Goal: Information Seeking & Learning: Compare options

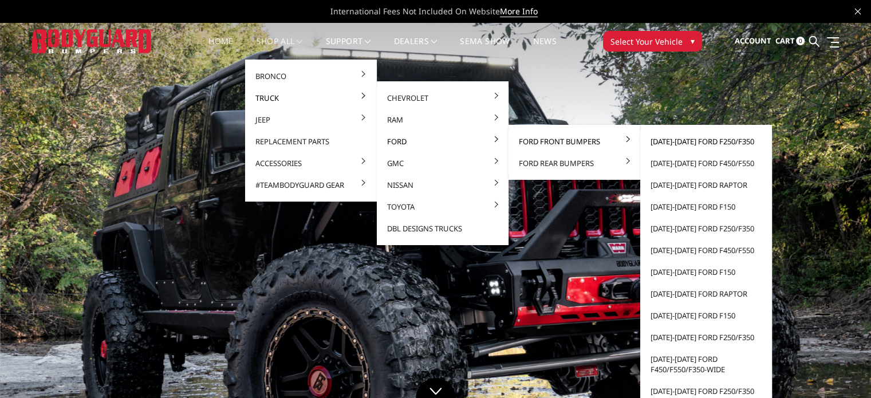
click at [667, 143] on link "[DATE]-[DATE] Ford F250/F350" at bounding box center [706, 142] width 123 height 22
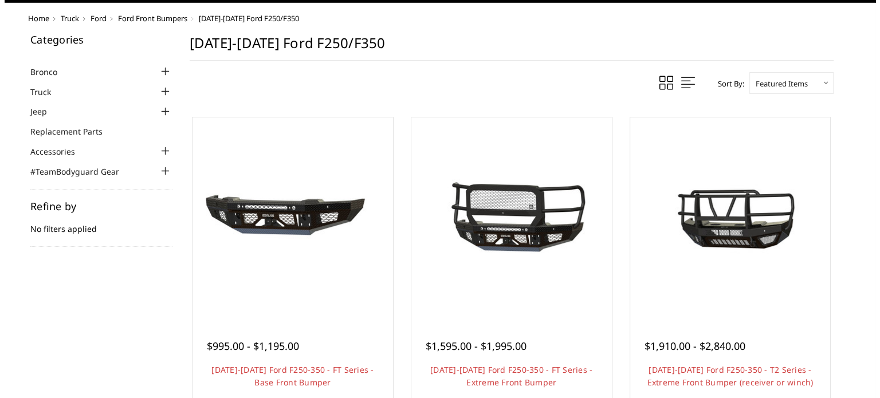
scroll to position [115, 0]
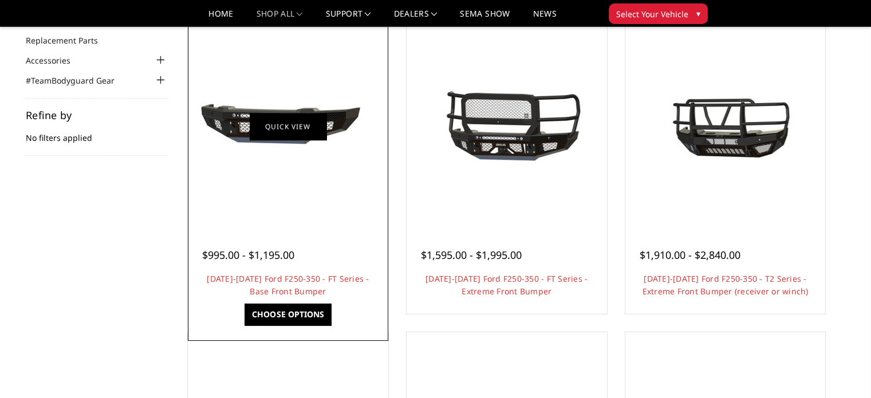
click at [286, 126] on link "Quick view" at bounding box center [288, 126] width 77 height 27
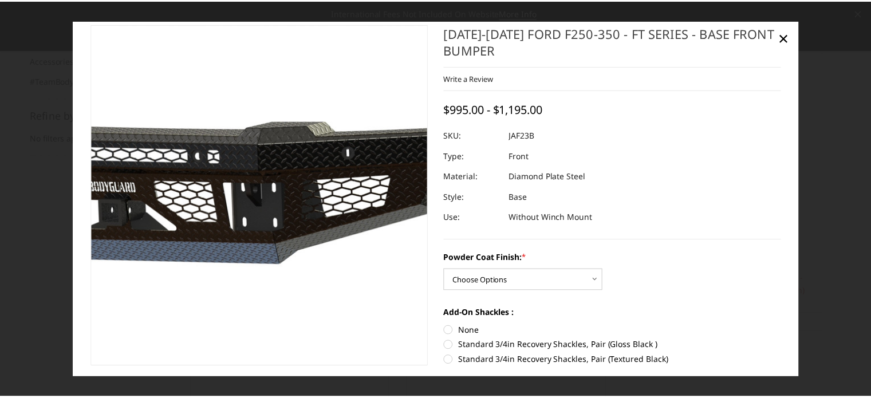
scroll to position [0, 0]
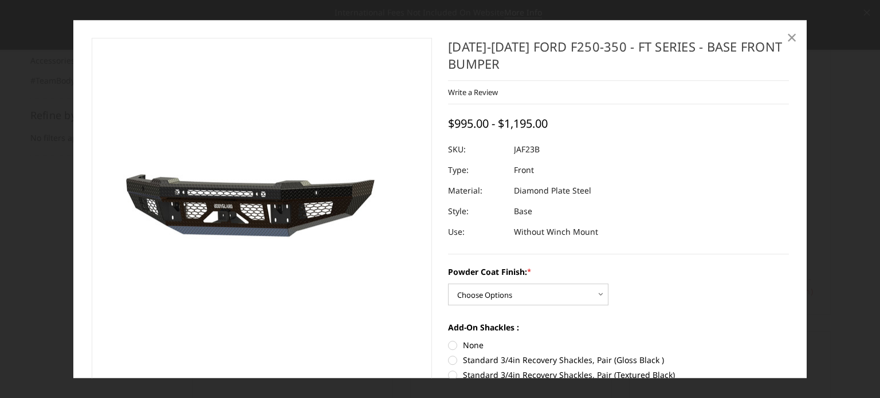
click at [791, 34] on span "×" at bounding box center [791, 37] width 10 height 25
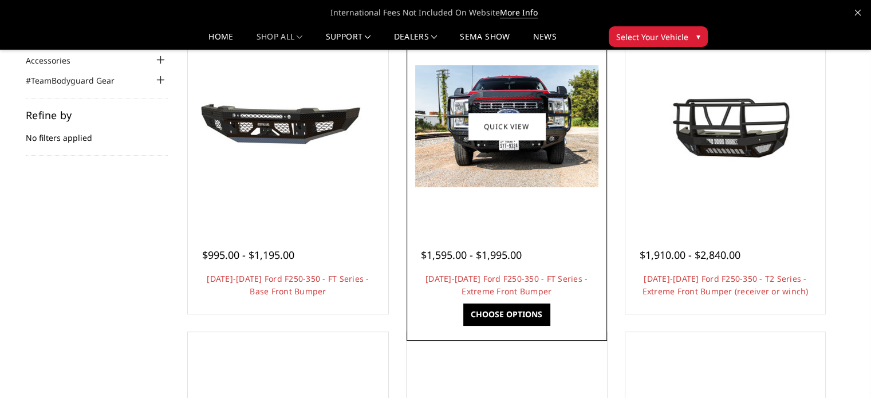
click at [535, 147] on img at bounding box center [506, 126] width 183 height 122
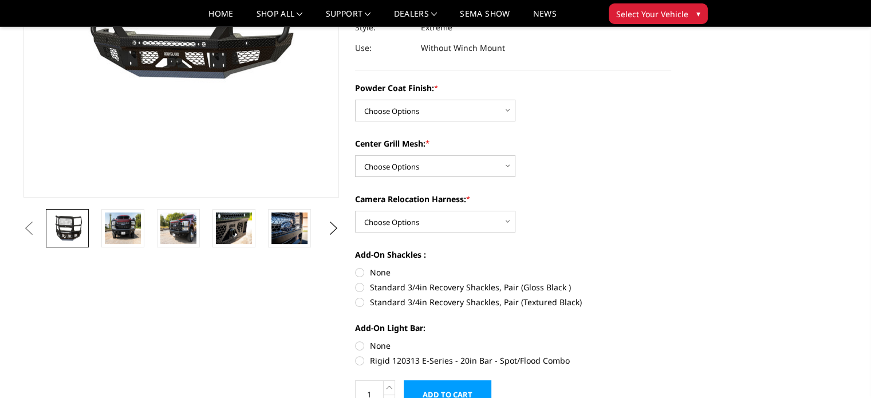
scroll to position [229, 0]
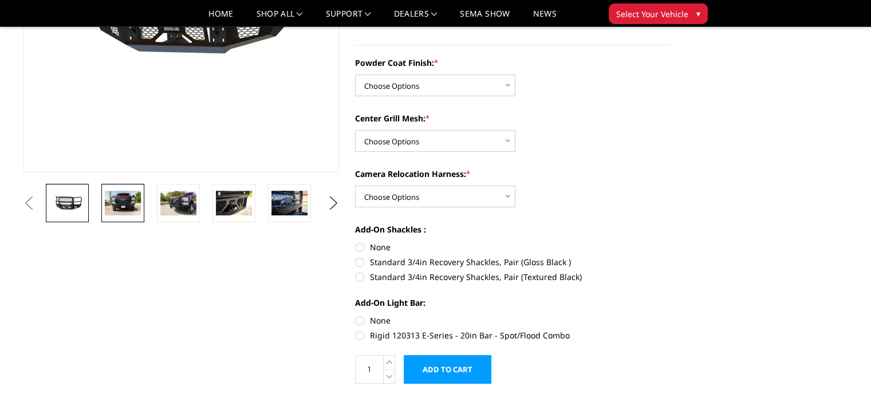
click at [127, 206] on img at bounding box center [123, 203] width 36 height 24
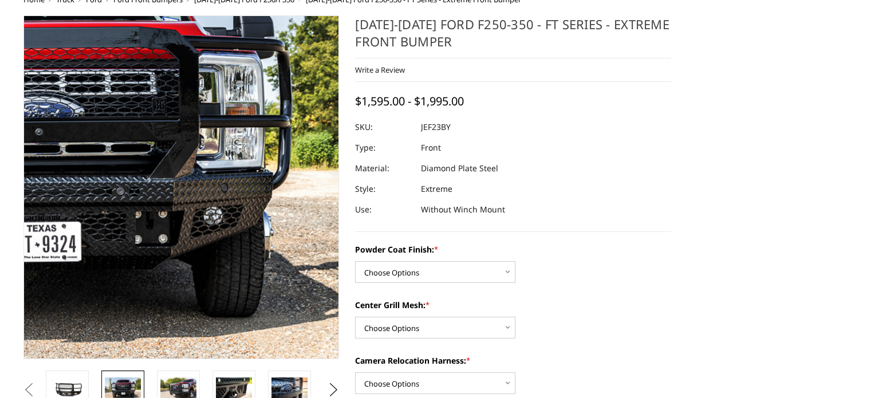
scroll to position [86, 0]
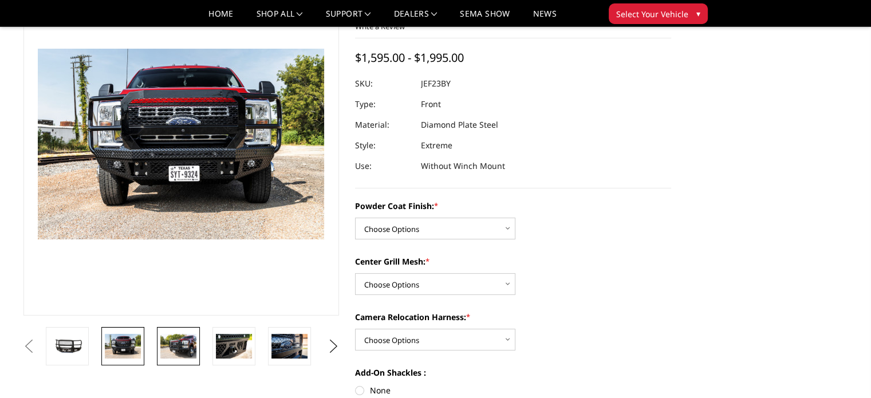
click at [166, 341] on img at bounding box center [178, 346] width 36 height 24
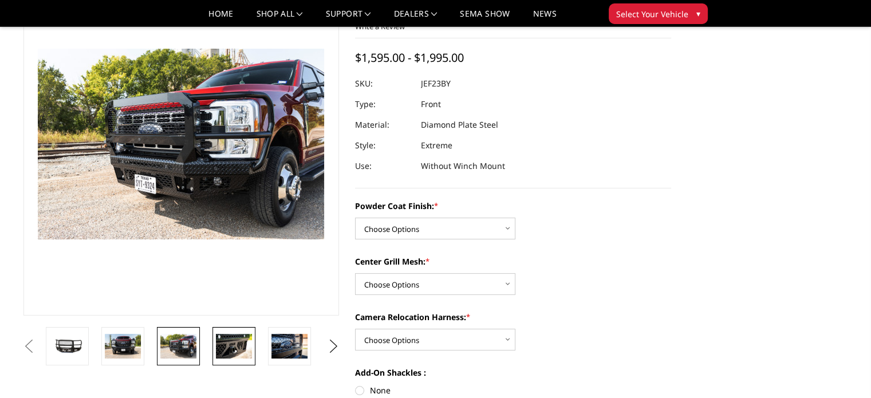
click at [229, 337] on img at bounding box center [234, 346] width 36 height 24
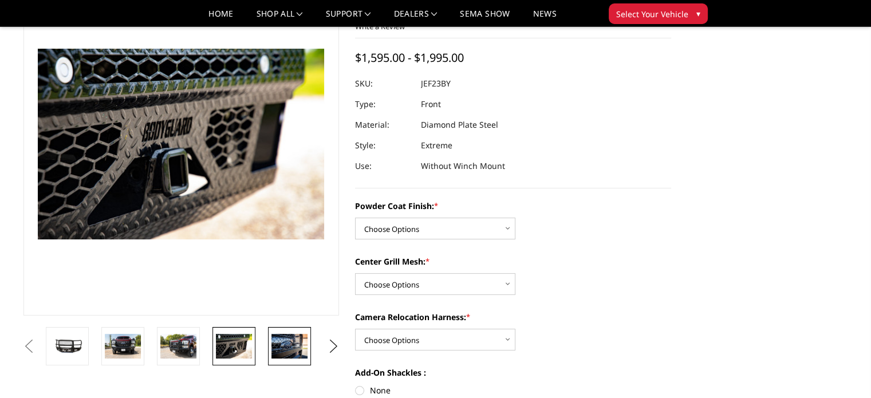
click at [287, 349] on img at bounding box center [289, 346] width 36 height 24
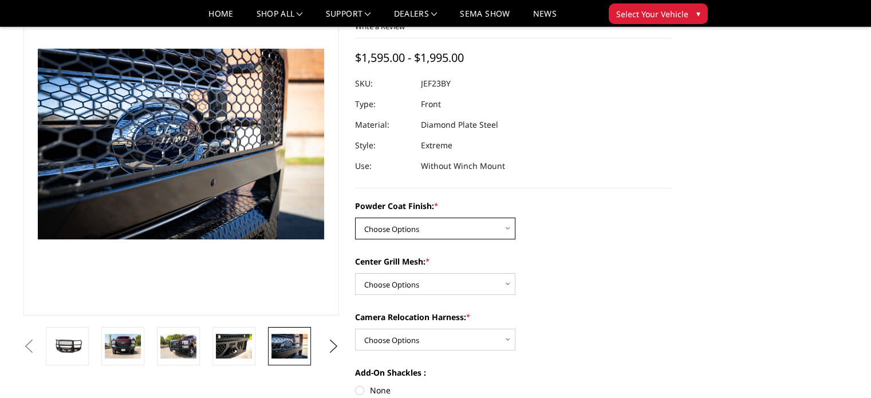
click at [507, 227] on select "Choose Options Bare Metal Gloss Black Powder Coat Textured Black Powder Coat" at bounding box center [435, 229] width 160 height 22
select select "3265"
click at [355, 218] on select "Choose Options Bare Metal Gloss Black Powder Coat Textured Black Powder Coat" at bounding box center [435, 229] width 160 height 22
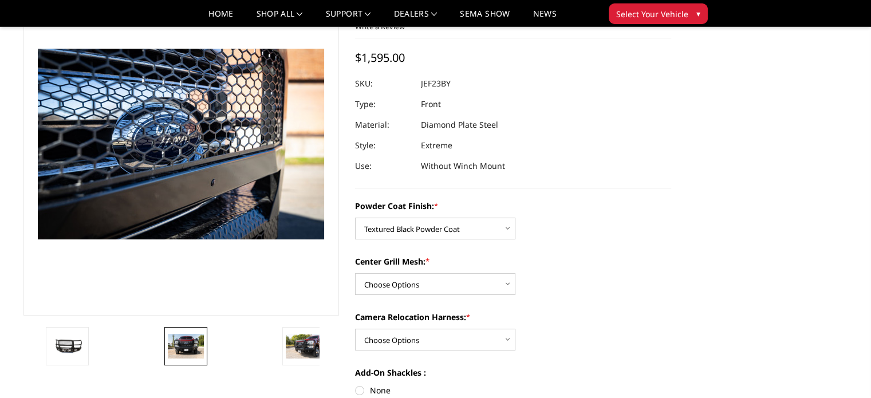
click at [184, 341] on img at bounding box center [186, 346] width 36 height 24
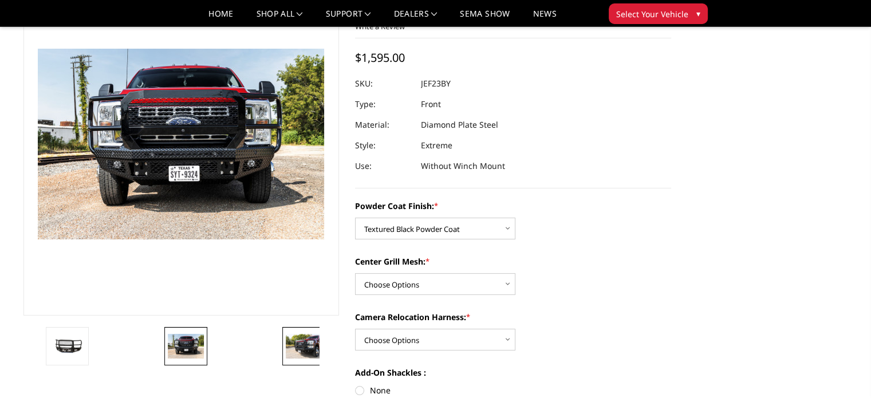
click at [313, 342] on img at bounding box center [304, 346] width 36 height 24
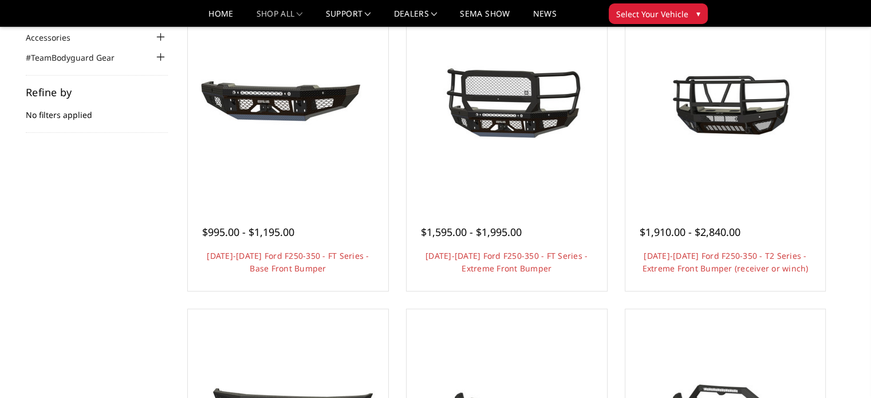
scroll to position [115, 0]
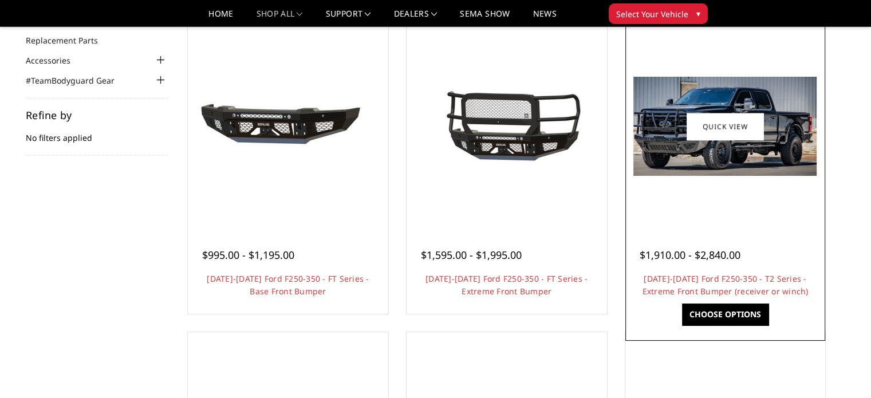
click at [708, 194] on div at bounding box center [725, 126] width 195 height 195
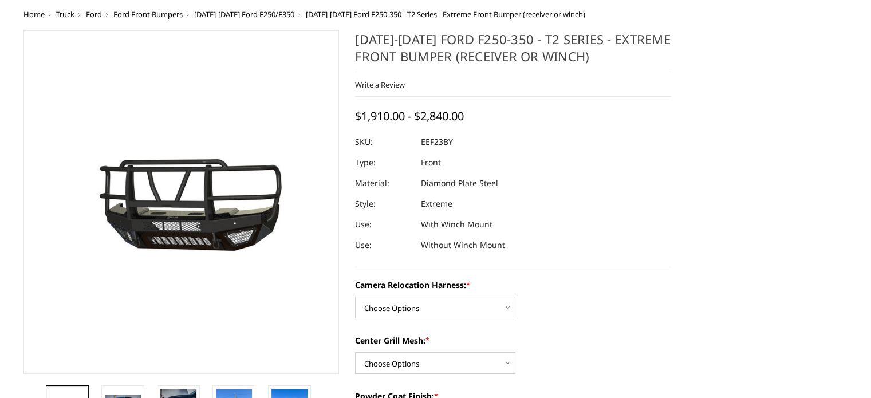
scroll to position [115, 0]
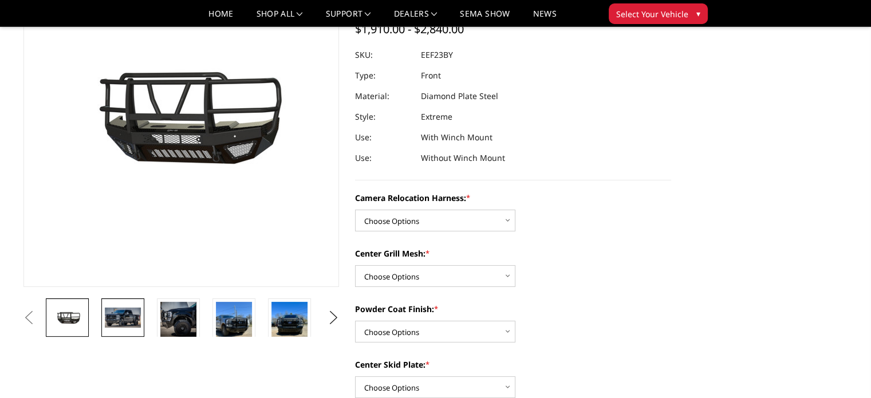
click at [110, 324] on img at bounding box center [123, 316] width 36 height 19
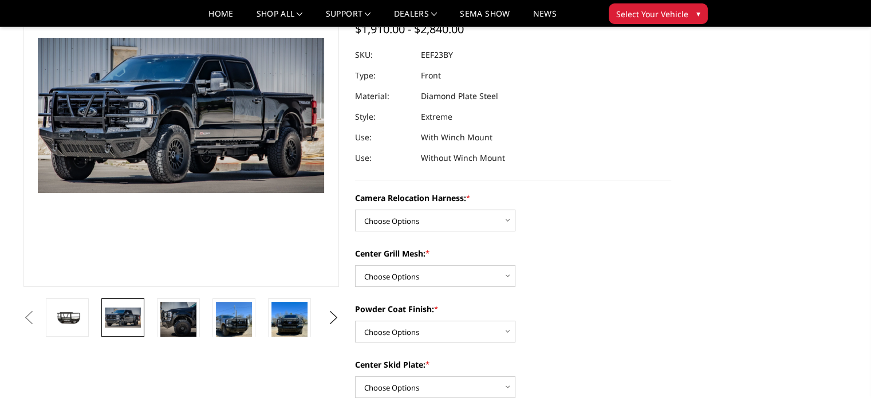
scroll to position [117, 0]
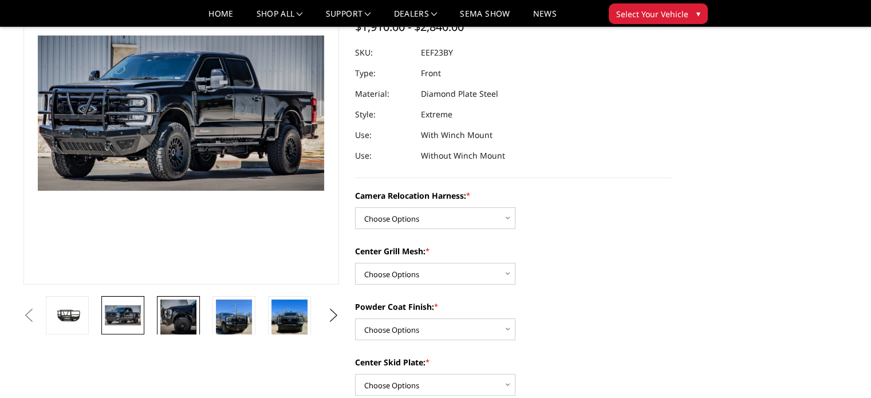
click at [188, 307] on img at bounding box center [178, 317] width 36 height 36
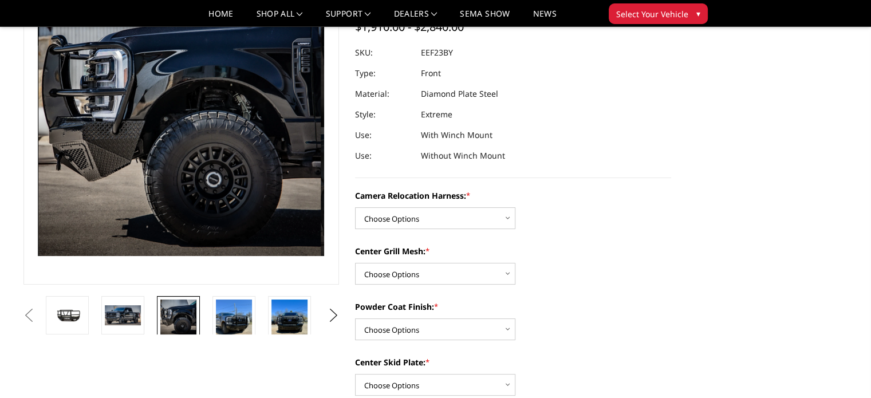
scroll to position [51, 0]
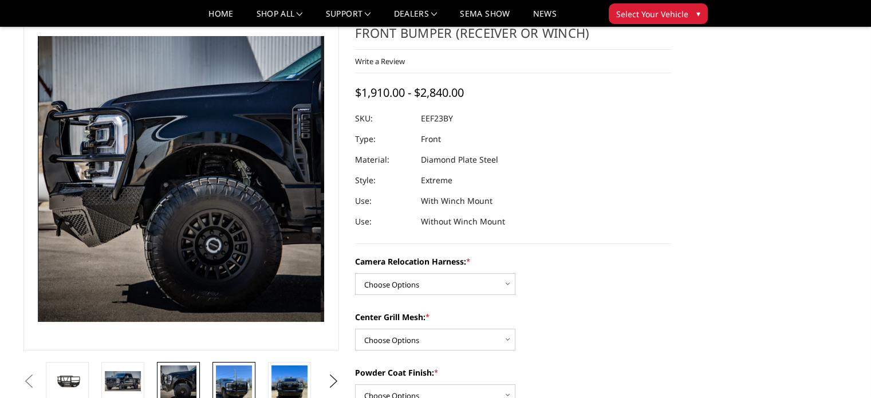
click at [244, 371] on img at bounding box center [234, 389] width 36 height 48
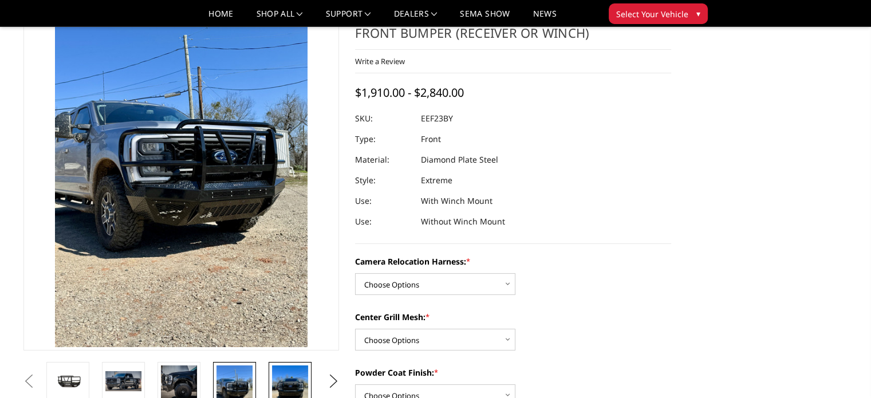
click at [294, 378] on img at bounding box center [290, 389] width 36 height 48
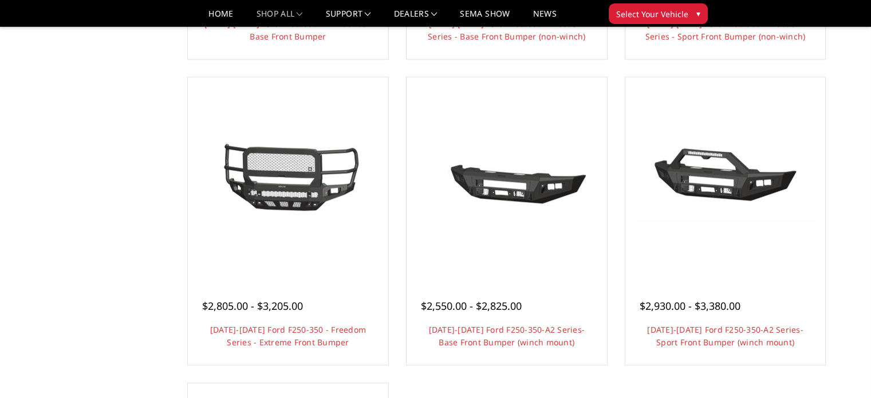
scroll to position [687, 0]
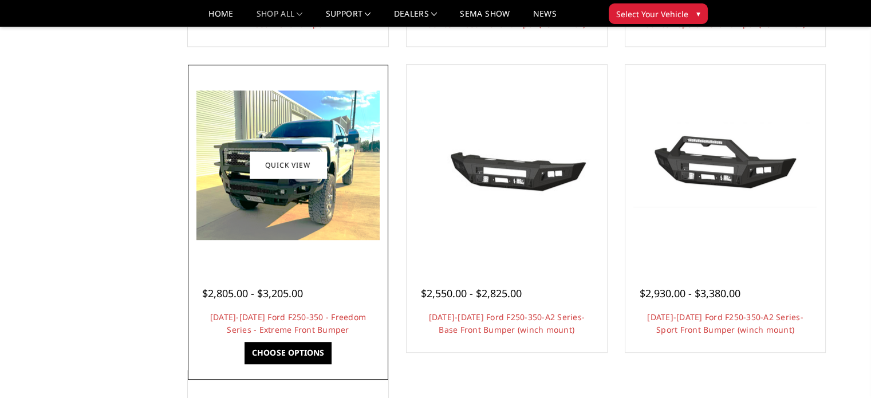
click at [298, 180] on img at bounding box center [287, 164] width 183 height 149
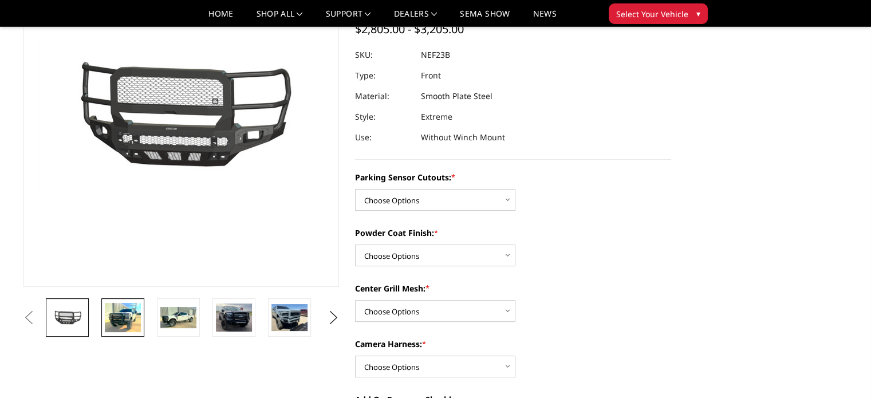
click at [128, 320] on img at bounding box center [123, 317] width 36 height 29
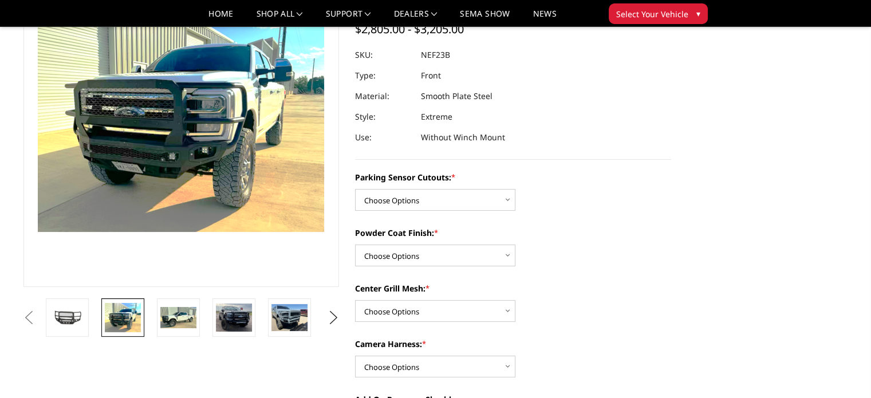
scroll to position [76, 0]
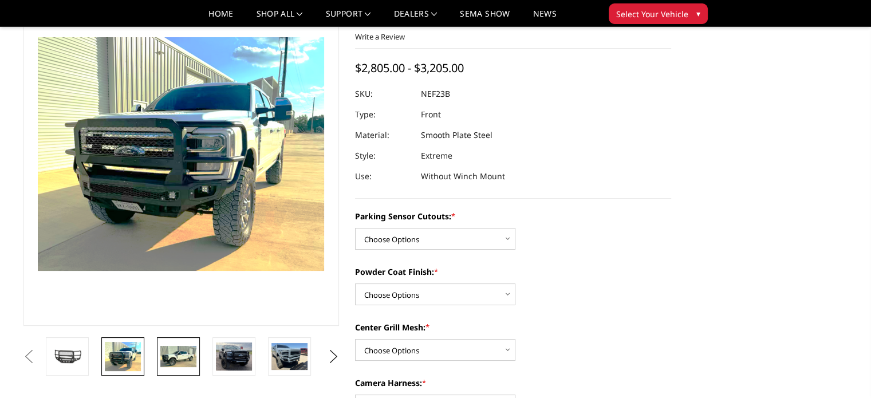
click at [188, 357] on img at bounding box center [178, 357] width 36 height 22
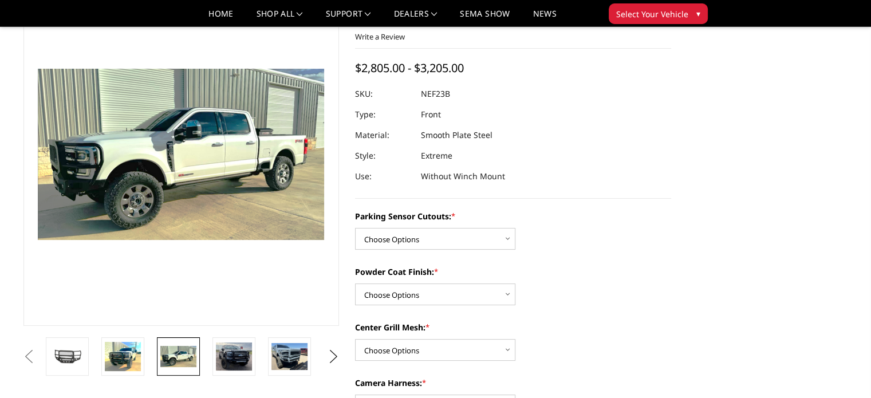
scroll to position [107, 0]
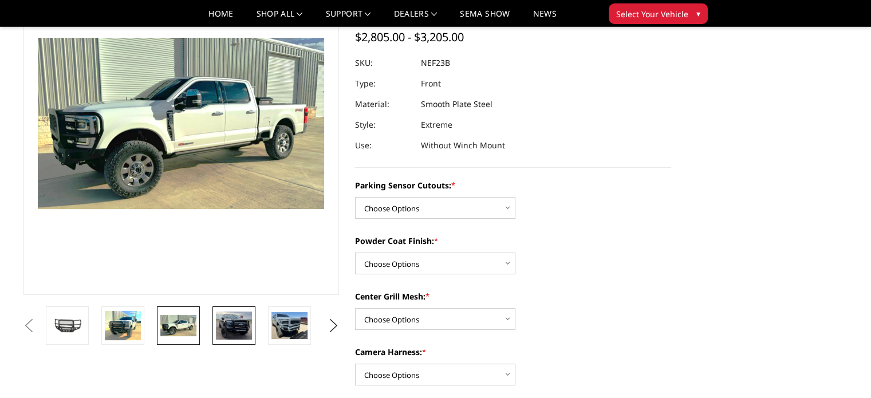
click at [238, 328] on img at bounding box center [234, 325] width 36 height 28
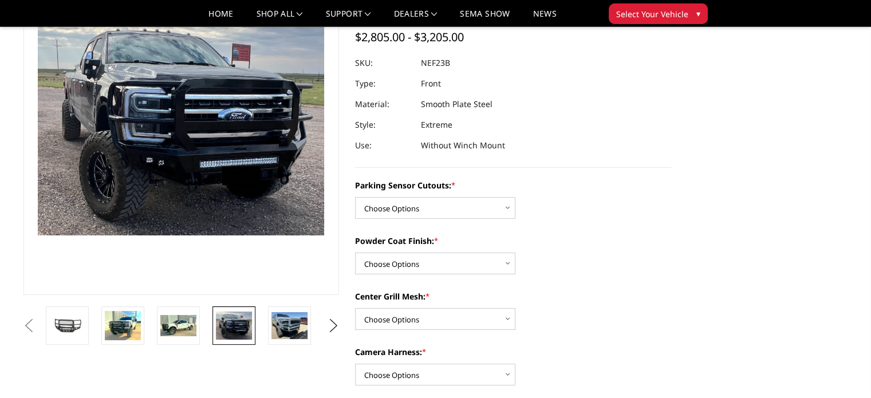
scroll to position [80, 0]
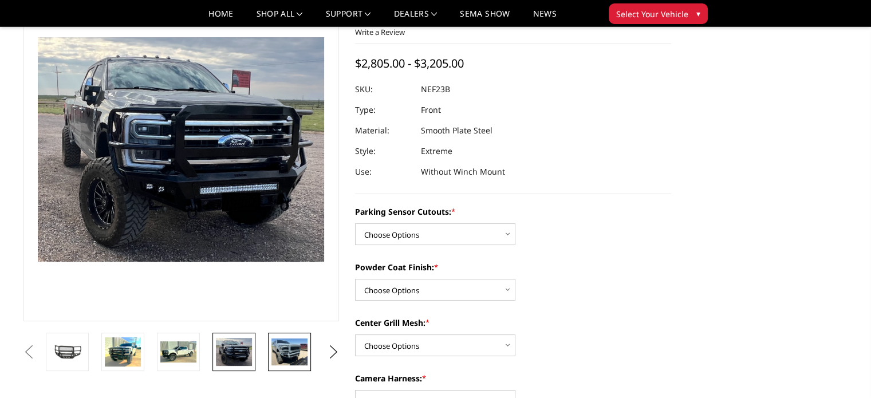
click at [289, 354] on img at bounding box center [289, 351] width 36 height 27
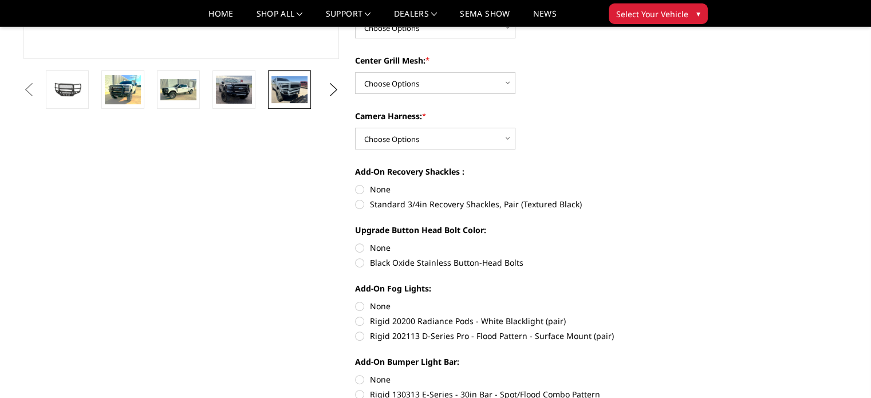
scroll to position [27, 0]
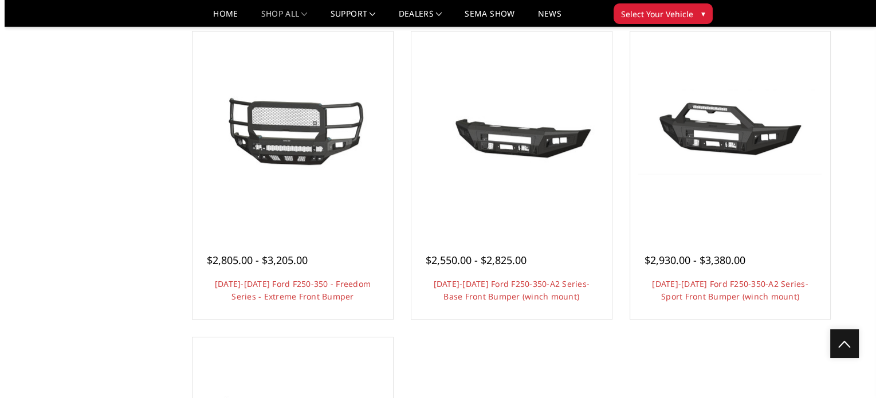
scroll to position [687, 0]
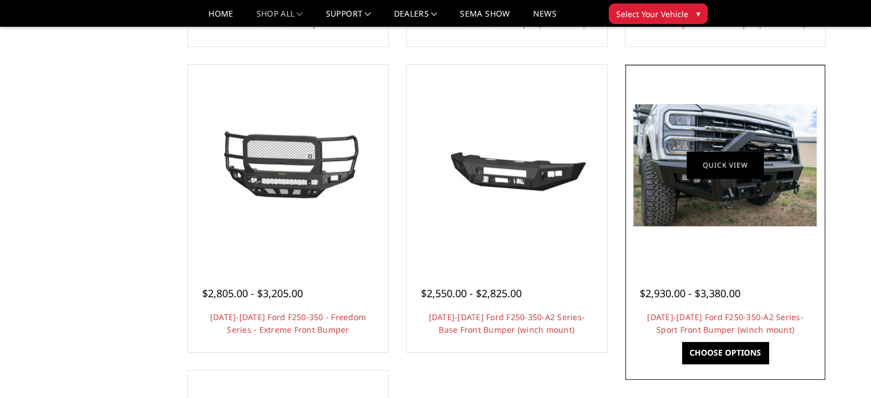
click at [705, 162] on link "Quick view" at bounding box center [725, 165] width 77 height 27
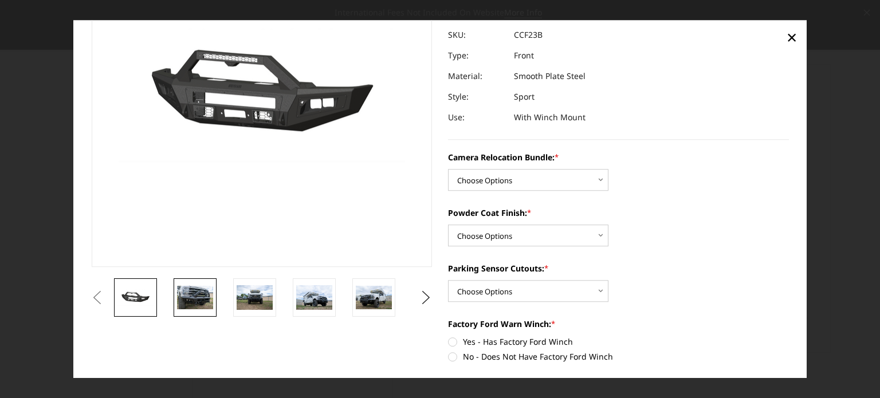
click at [190, 287] on img at bounding box center [195, 298] width 36 height 24
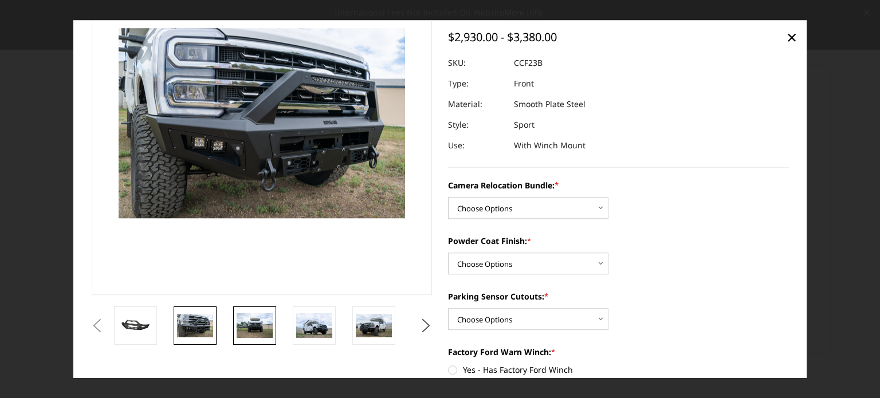
click at [256, 332] on img at bounding box center [254, 326] width 36 height 24
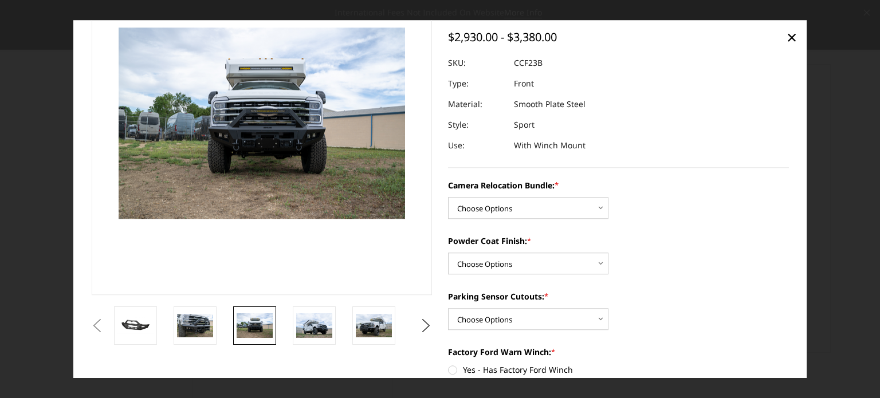
scroll to position [86, 0]
click at [317, 328] on img at bounding box center [315, 326] width 36 height 24
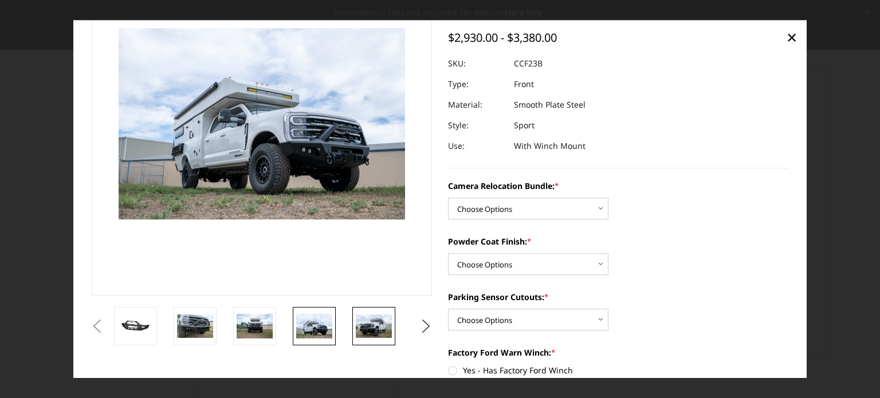
click at [363, 338] on link at bounding box center [373, 326] width 43 height 38
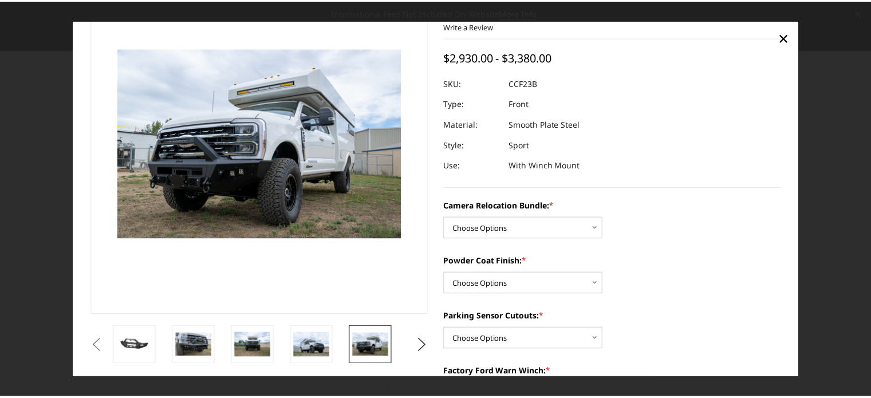
scroll to position [0, 0]
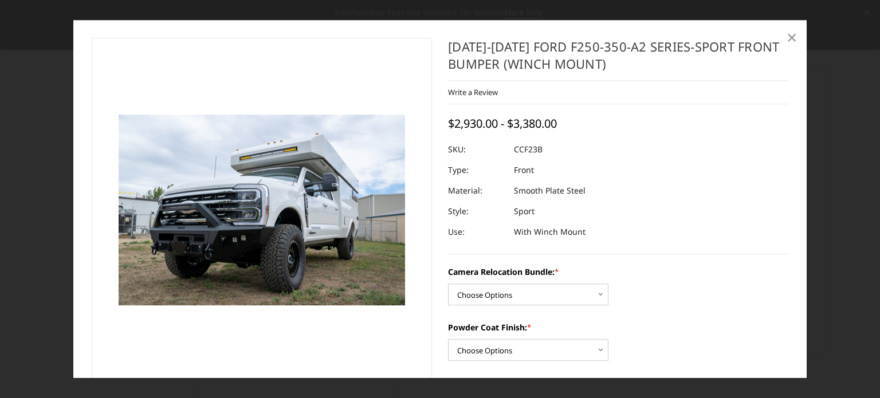
click at [790, 37] on span "×" at bounding box center [791, 37] width 10 height 25
